Goal: Use online tool/utility: Utilize a website feature to perform a specific function

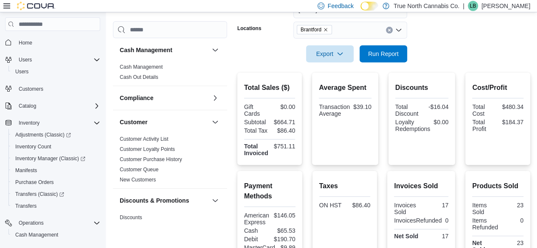
scroll to position [574, 0]
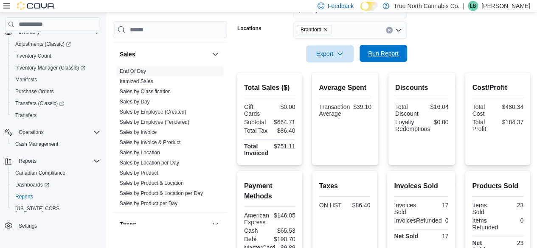
click at [384, 51] on span "Run Report" at bounding box center [383, 53] width 31 height 8
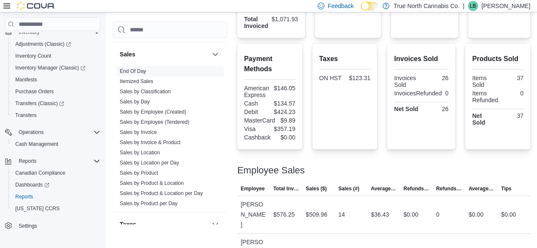
scroll to position [279, 0]
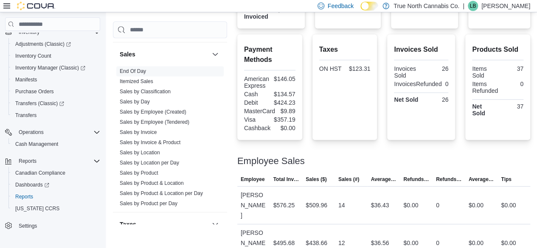
click at [7, 7] on icon at bounding box center [6, 6] width 7 height 7
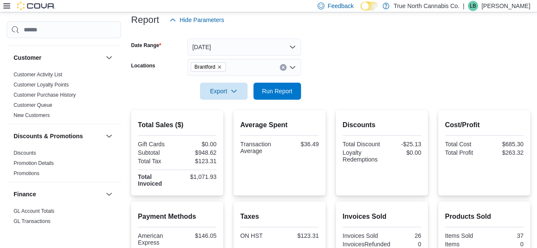
scroll to position [0, 0]
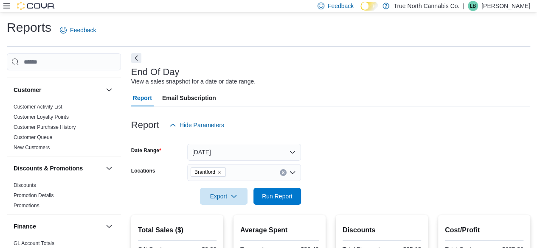
click at [133, 58] on button "Next" at bounding box center [136, 58] width 10 height 10
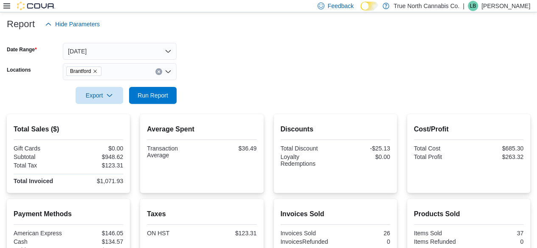
scroll to position [101, 0]
click at [154, 90] on span "Run Report" at bounding box center [152, 95] width 37 height 17
click at [154, 98] on span "Run Report" at bounding box center [153, 95] width 31 height 8
click at [154, 95] on span "Run Report" at bounding box center [153, 95] width 31 height 8
click at [148, 91] on span "Run Report" at bounding box center [153, 95] width 31 height 8
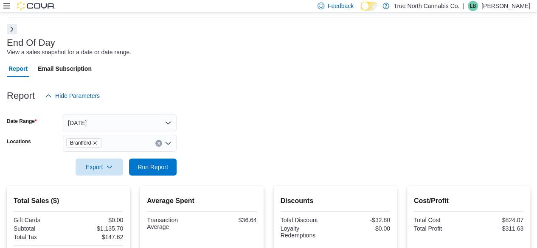
scroll to position [0, 0]
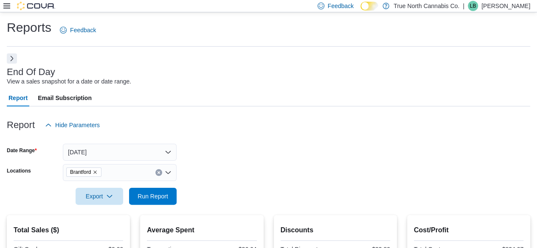
click at [188, 111] on div at bounding box center [268, 112] width 523 height 10
click at [157, 204] on span "Run Report" at bounding box center [152, 196] width 37 height 17
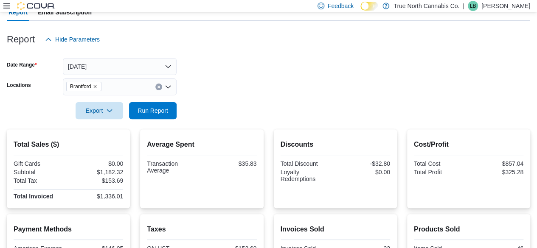
scroll to position [59, 0]
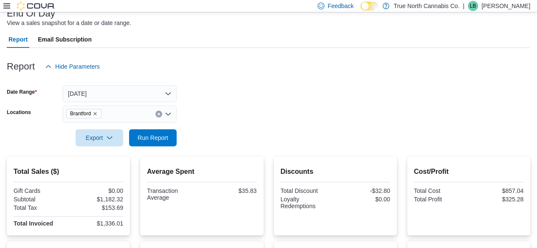
click at [187, 124] on div at bounding box center [268, 126] width 523 height 7
click at [164, 133] on span "Run Report" at bounding box center [152, 137] width 37 height 17
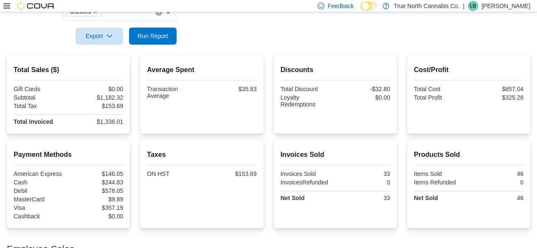
scroll to position [16, 0]
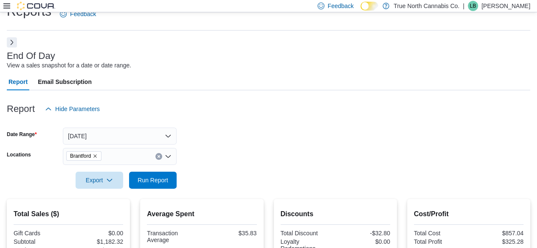
click at [160, 192] on div at bounding box center [268, 194] width 523 height 10
click at [160, 188] on span "Run Report" at bounding box center [152, 179] width 37 height 17
drag, startPoint x: 152, startPoint y: 178, endPoint x: 320, endPoint y: 156, distance: 169.6
click at [152, 178] on span "Run Report" at bounding box center [153, 180] width 31 height 8
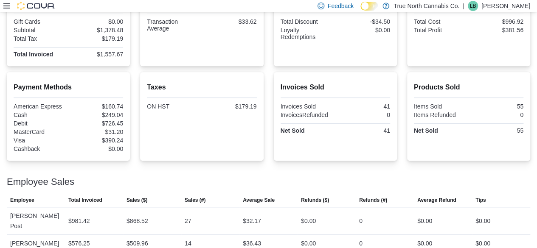
scroll to position [228, 0]
